Goal: Obtain resource: Obtain resource

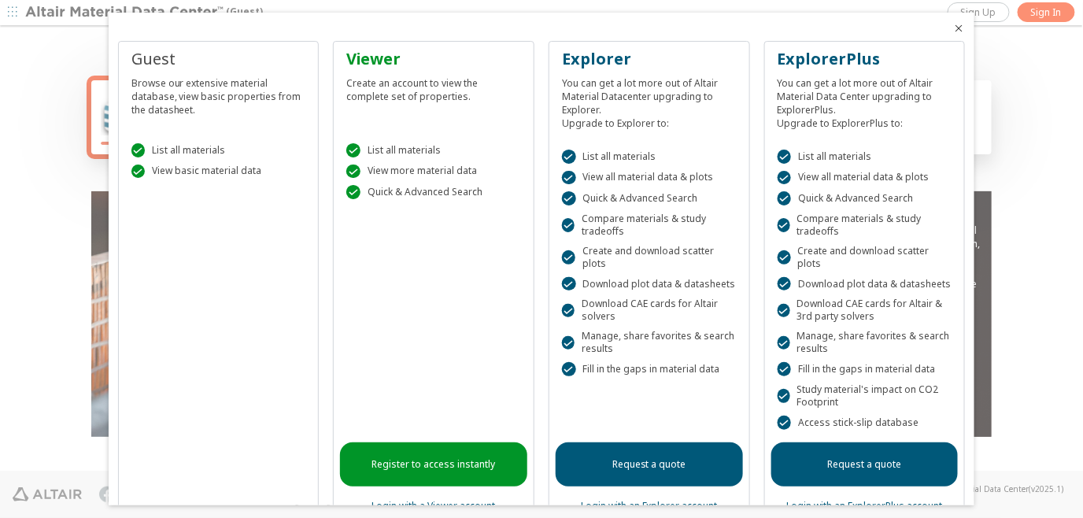
drag, startPoint x: 981, startPoint y: 202, endPoint x: 988, endPoint y: 292, distance: 90.0
click at [988, 292] on div at bounding box center [541, 259] width 1083 height 518
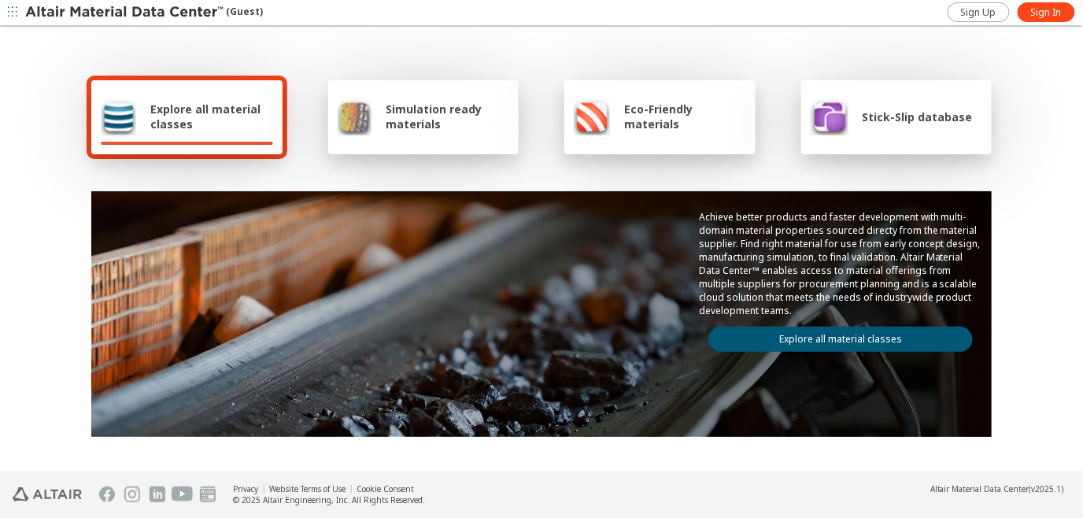
click at [835, 339] on link "Explore all material classes" at bounding box center [841, 339] width 265 height 25
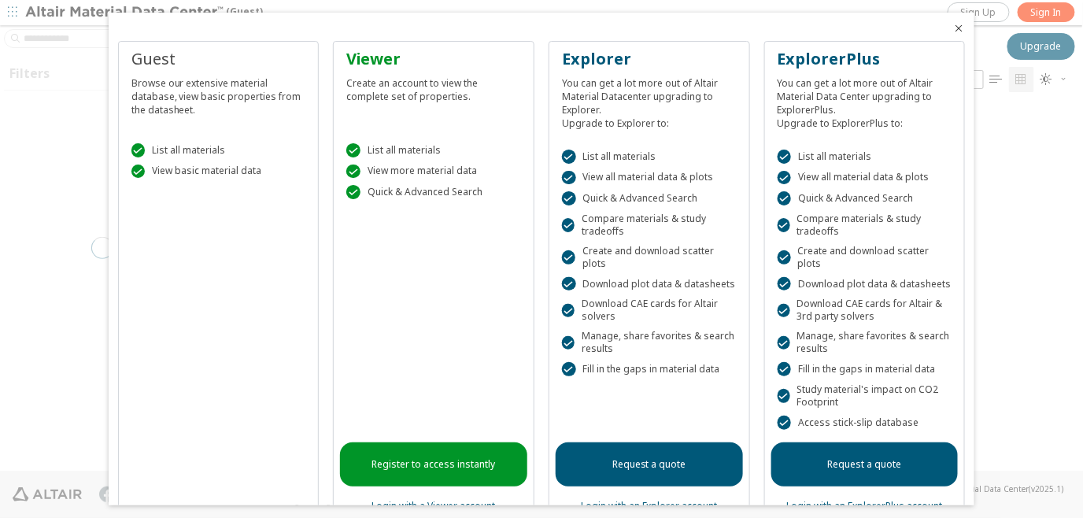
click at [183, 170] on div " View basic material data" at bounding box center [218, 172] width 175 height 14
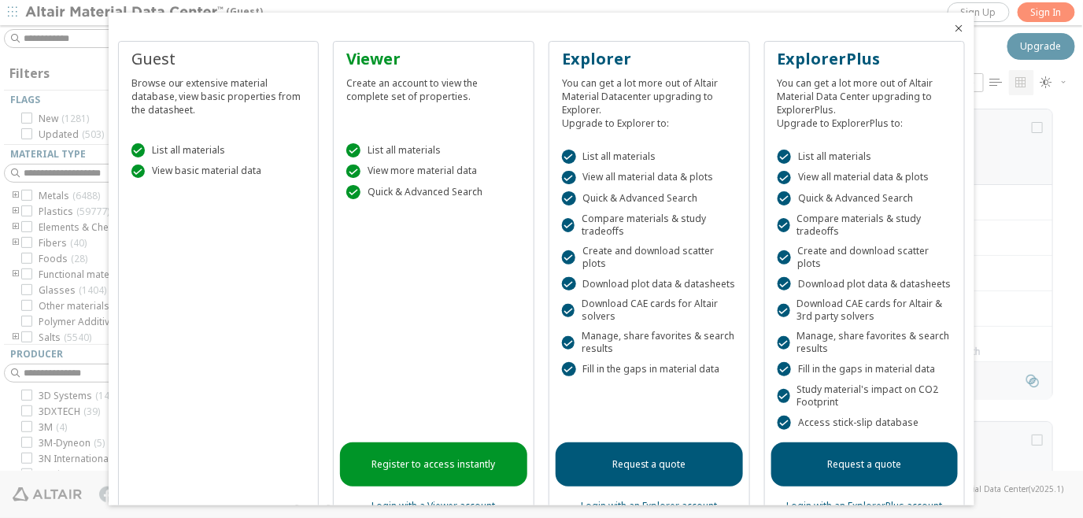
scroll to position [361, 867]
click at [452, 455] on link "Register to access instantly" at bounding box center [433, 465] width 187 height 44
